Goal: Task Accomplishment & Management: Use online tool/utility

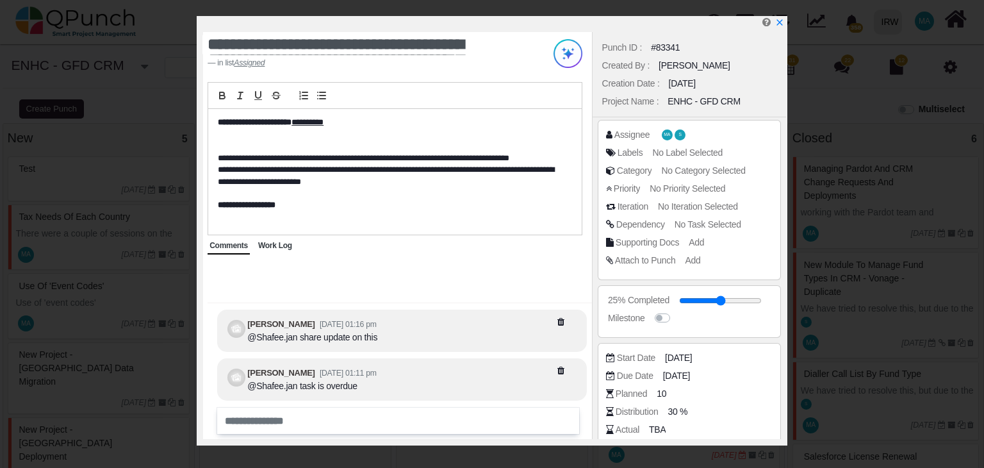
select select
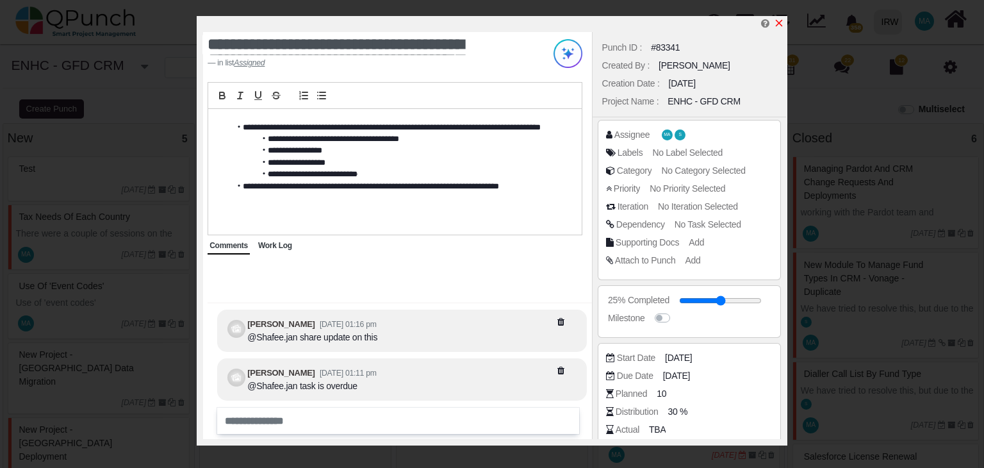
click at [779, 21] on icon "x" at bounding box center [779, 23] width 10 height 10
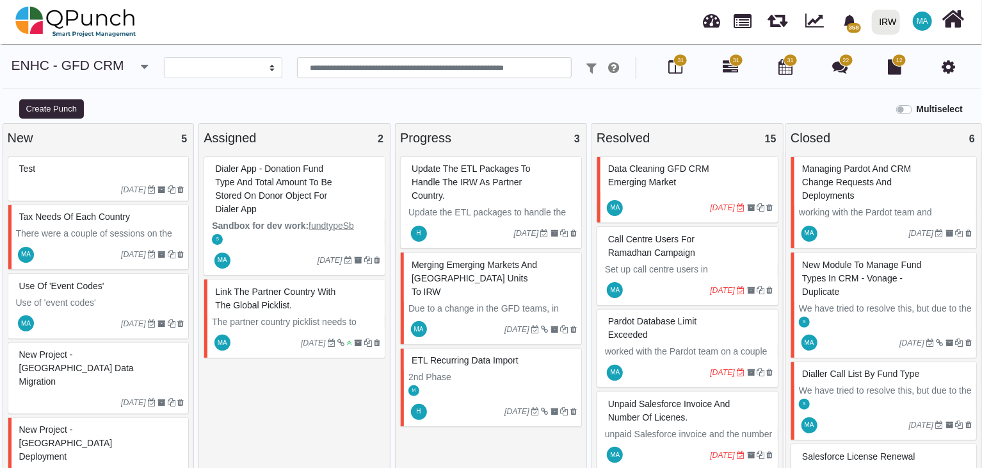
click at [141, 60] on icon "button" at bounding box center [144, 66] width 7 height 13
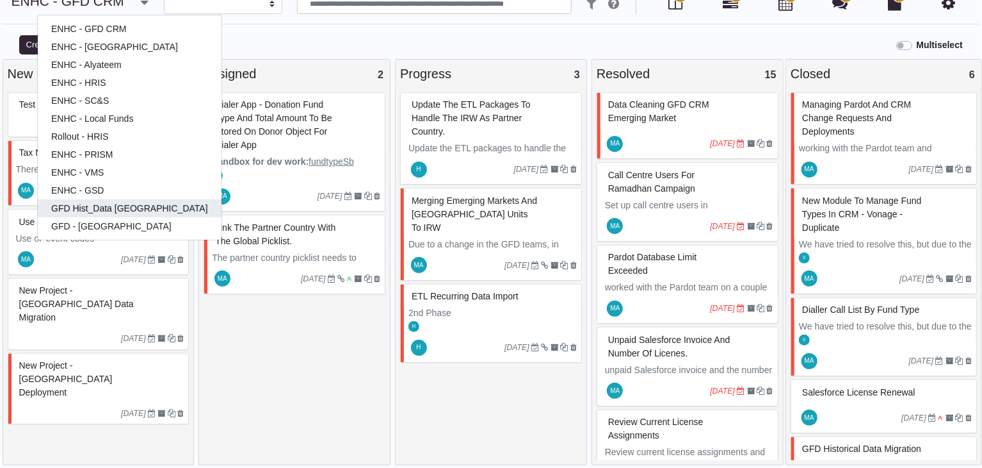
click at [115, 213] on link "GFD Hist_Data [GEOGRAPHIC_DATA]" at bounding box center [130, 208] width 184 height 18
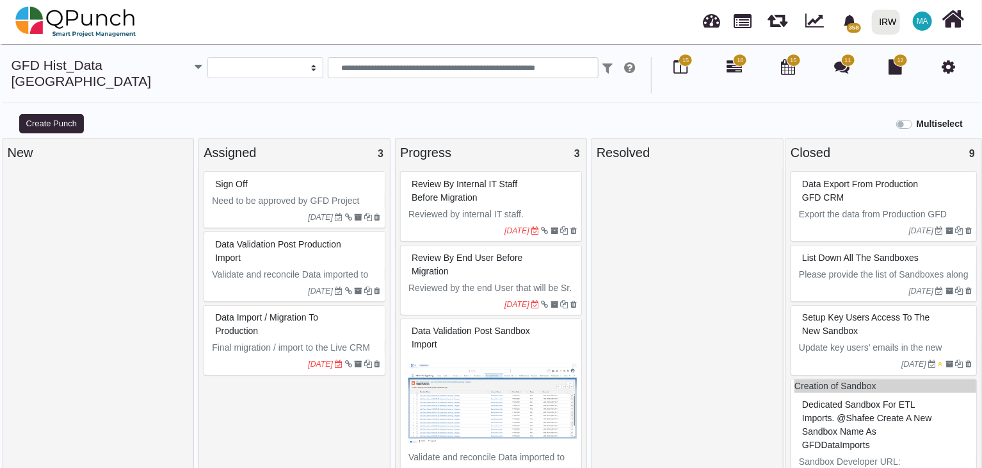
select select
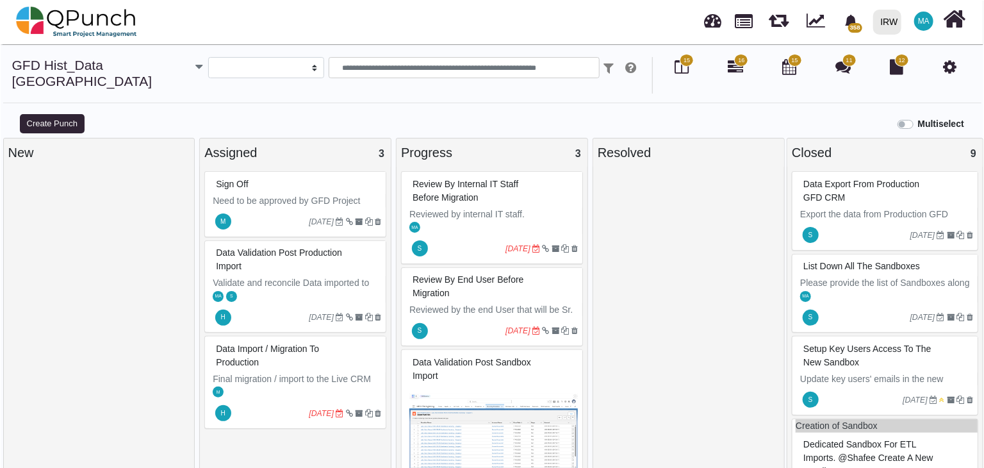
scroll to position [9, 0]
click at [489, 357] on span "Data validation post sandbox import" at bounding box center [471, 369] width 118 height 24
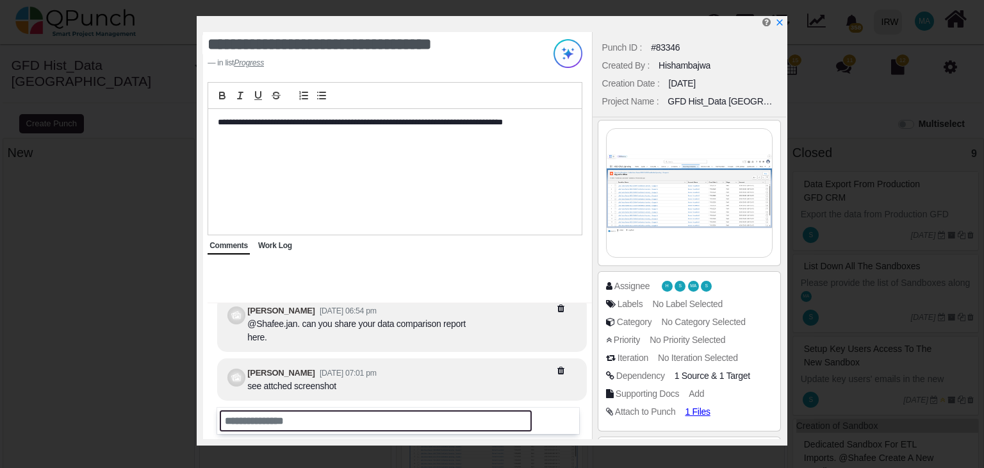
click at [355, 414] on input "text" at bounding box center [376, 420] width 312 height 21
paste input "**********"
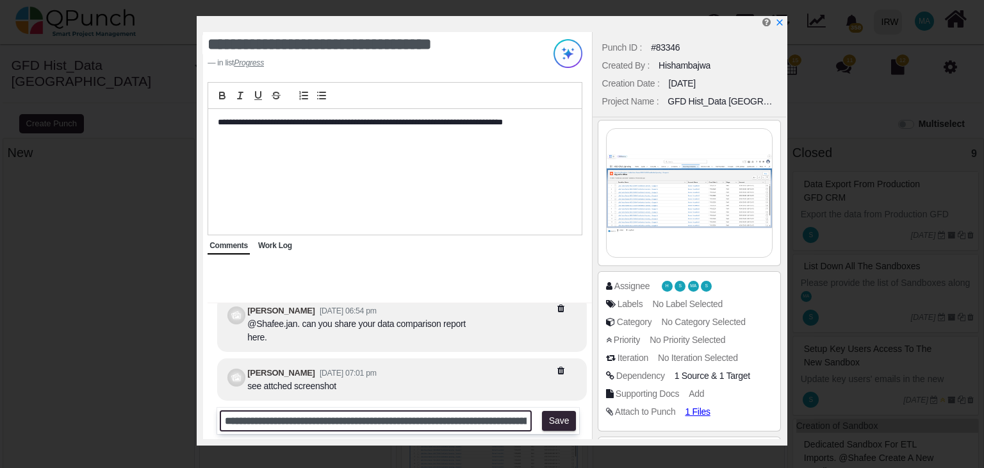
scroll to position [0, 1097]
type input "**********"
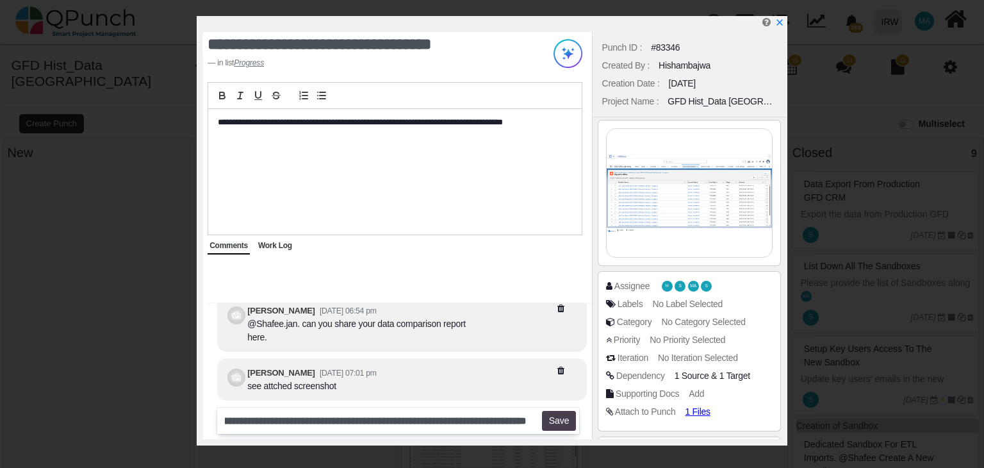
scroll to position [0, 0]
click at [563, 419] on button "Save" at bounding box center [559, 421] width 34 height 20
